Goal: Navigation & Orientation: Understand site structure

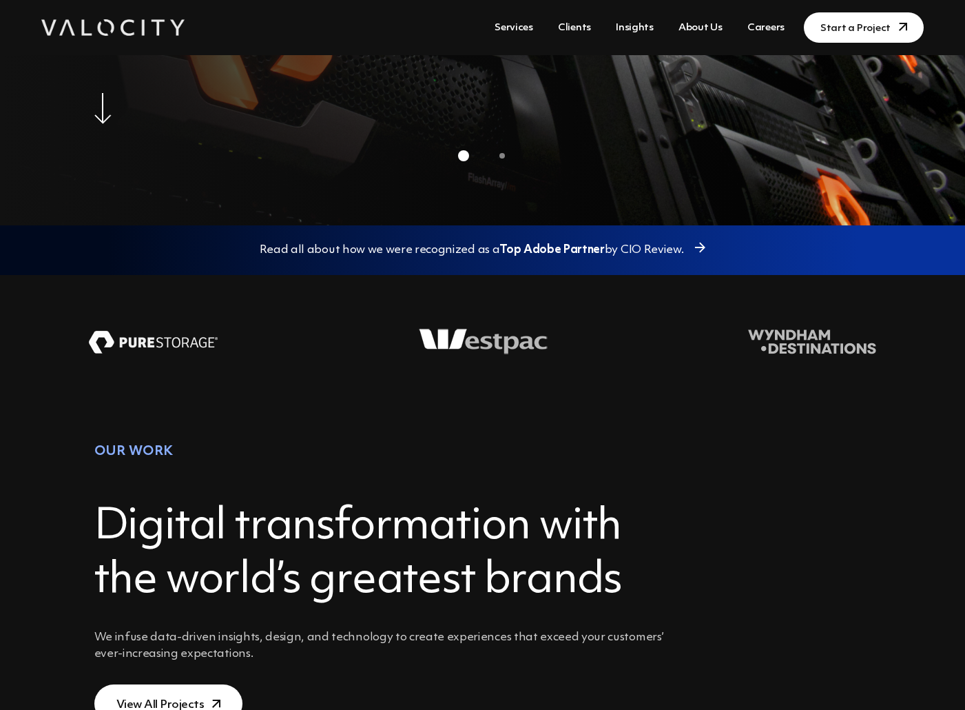
scroll to position [482, 0]
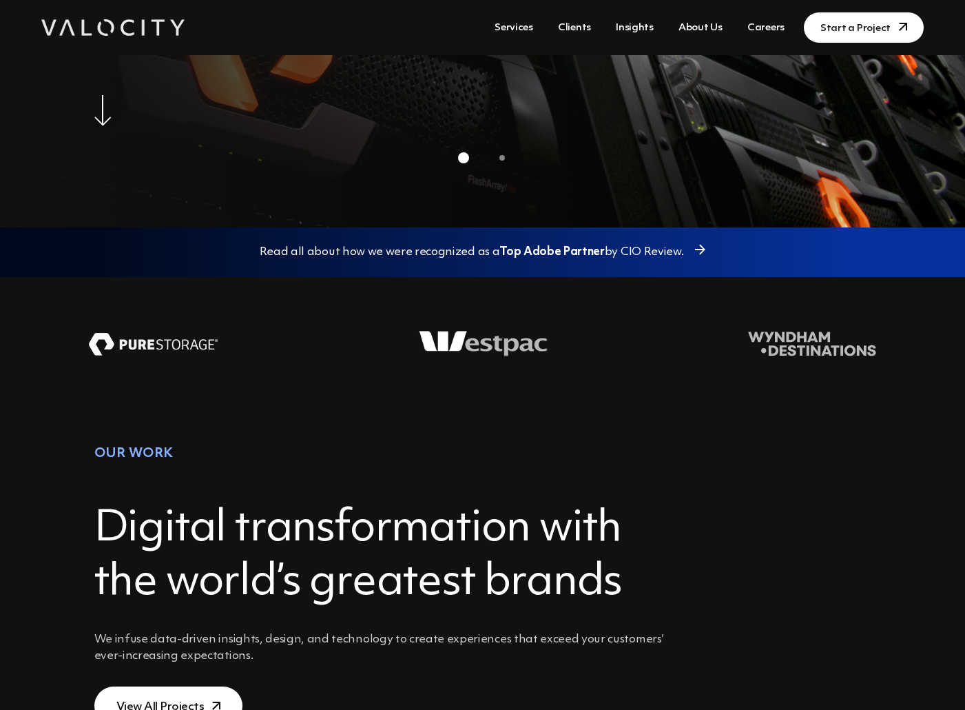
click at [700, 27] on link "About Us" at bounding box center [700, 27] width 55 height 25
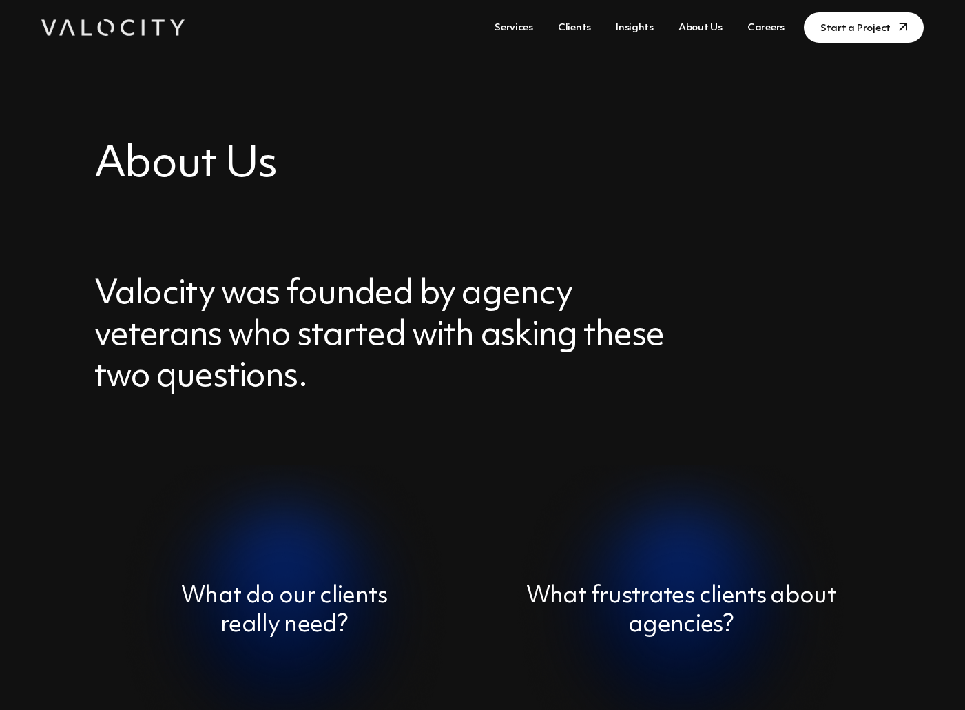
click at [584, 28] on link "Clients" at bounding box center [575, 27] width 44 height 25
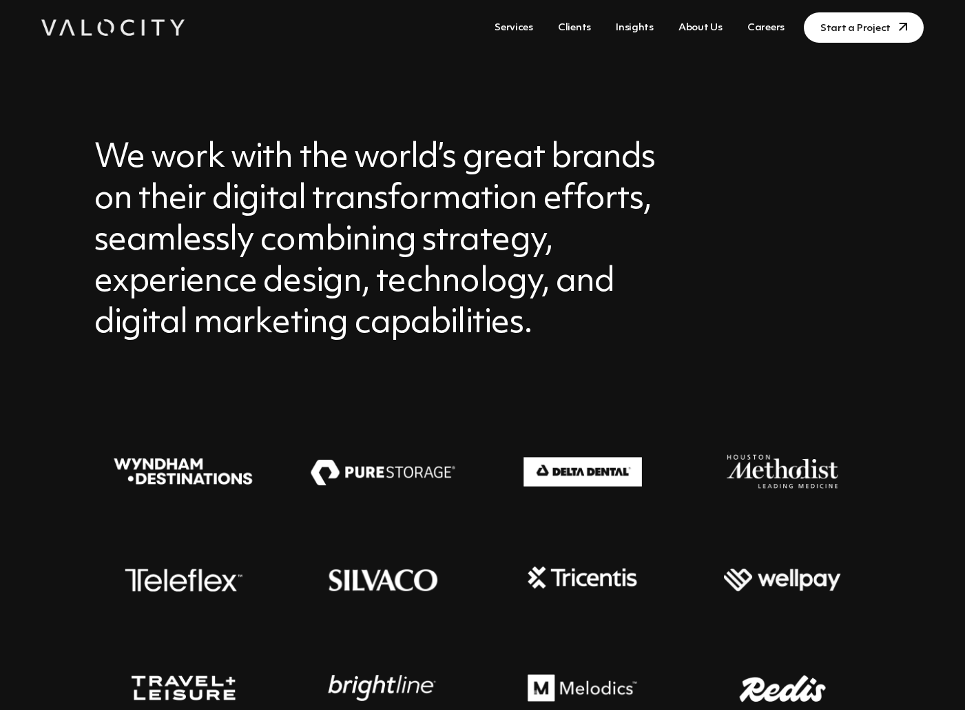
click at [643, 25] on link "Insights" at bounding box center [634, 27] width 49 height 25
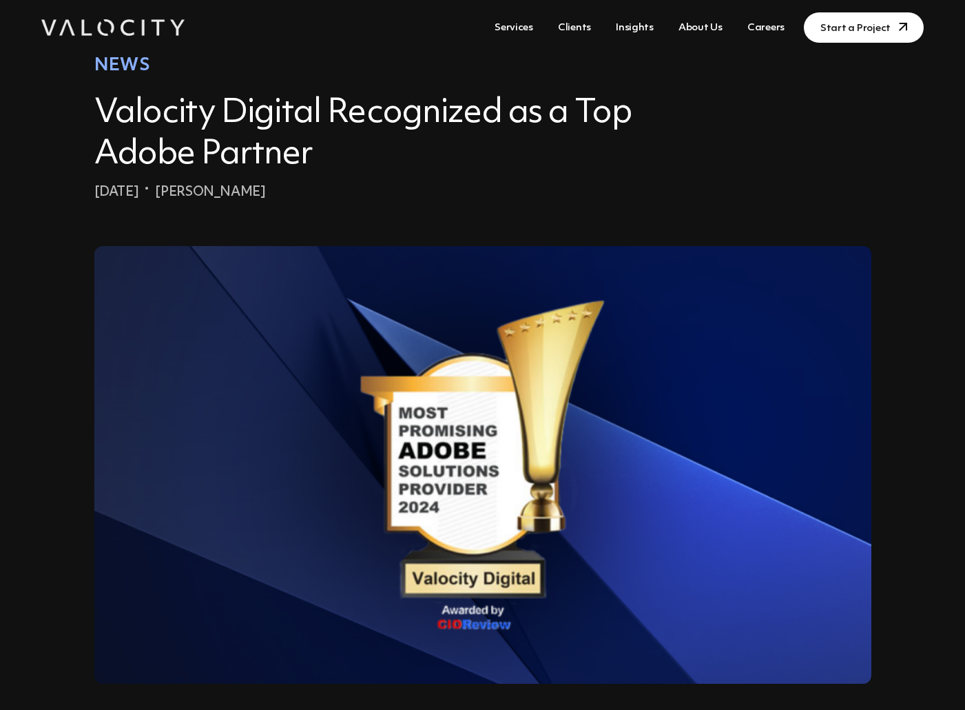
scroll to position [203, 0]
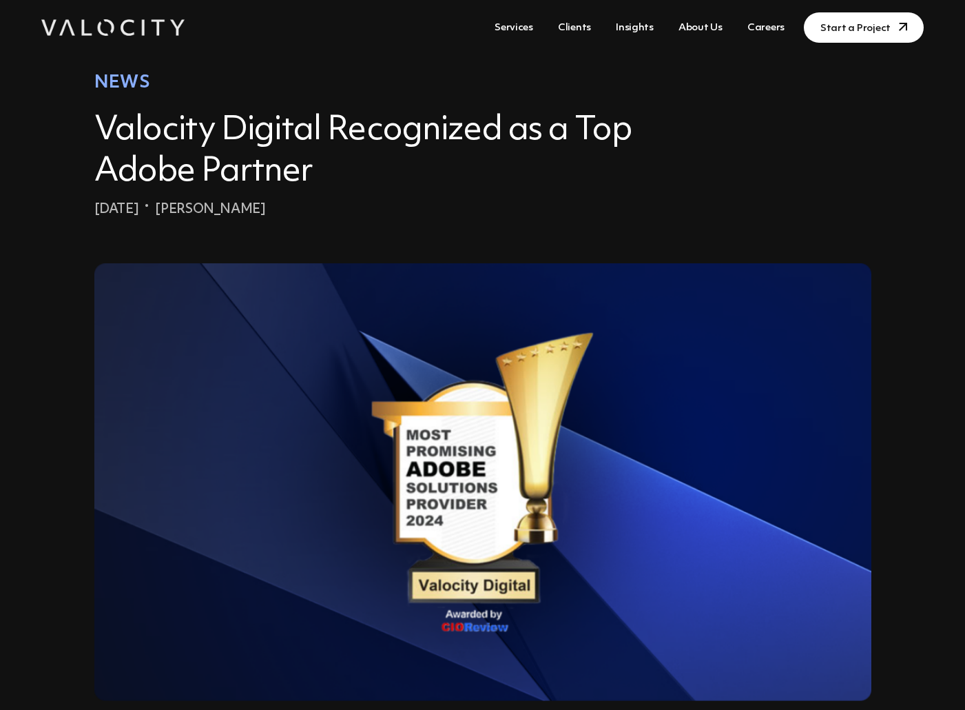
click at [520, 25] on link "Services" at bounding box center [514, 27] width 50 height 25
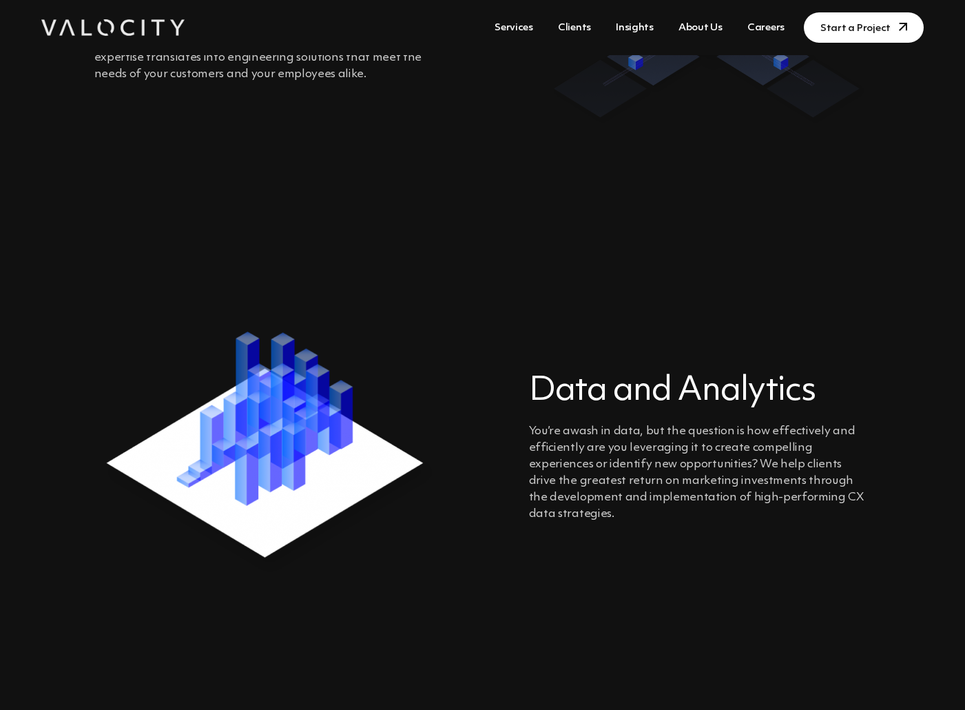
scroll to position [1585, 0]
